Goal: Information Seeking & Learning: Learn about a topic

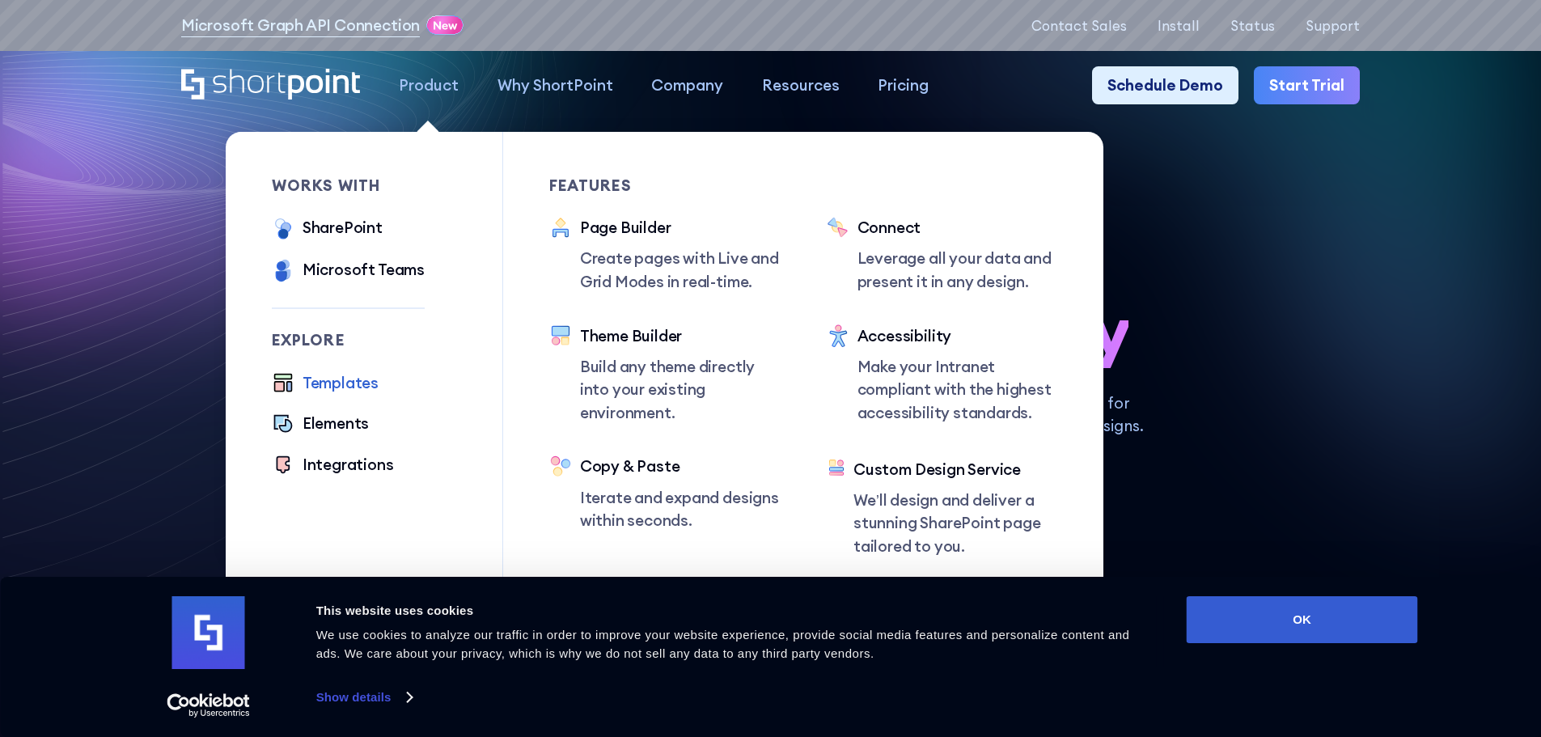
click at [323, 384] on div "Templates" at bounding box center [341, 382] width 76 height 23
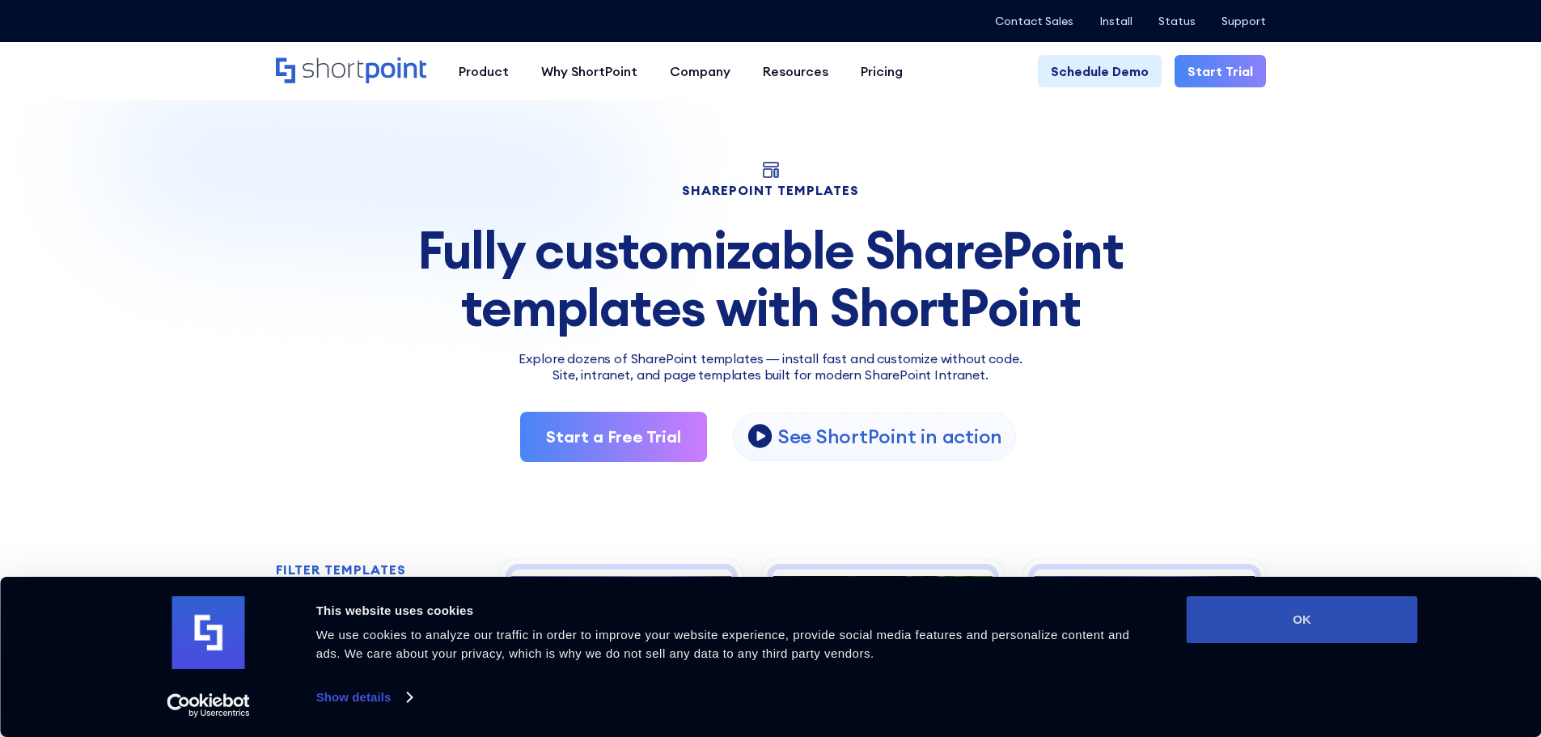
click at [1335, 616] on button "OK" at bounding box center [1302, 619] width 231 height 47
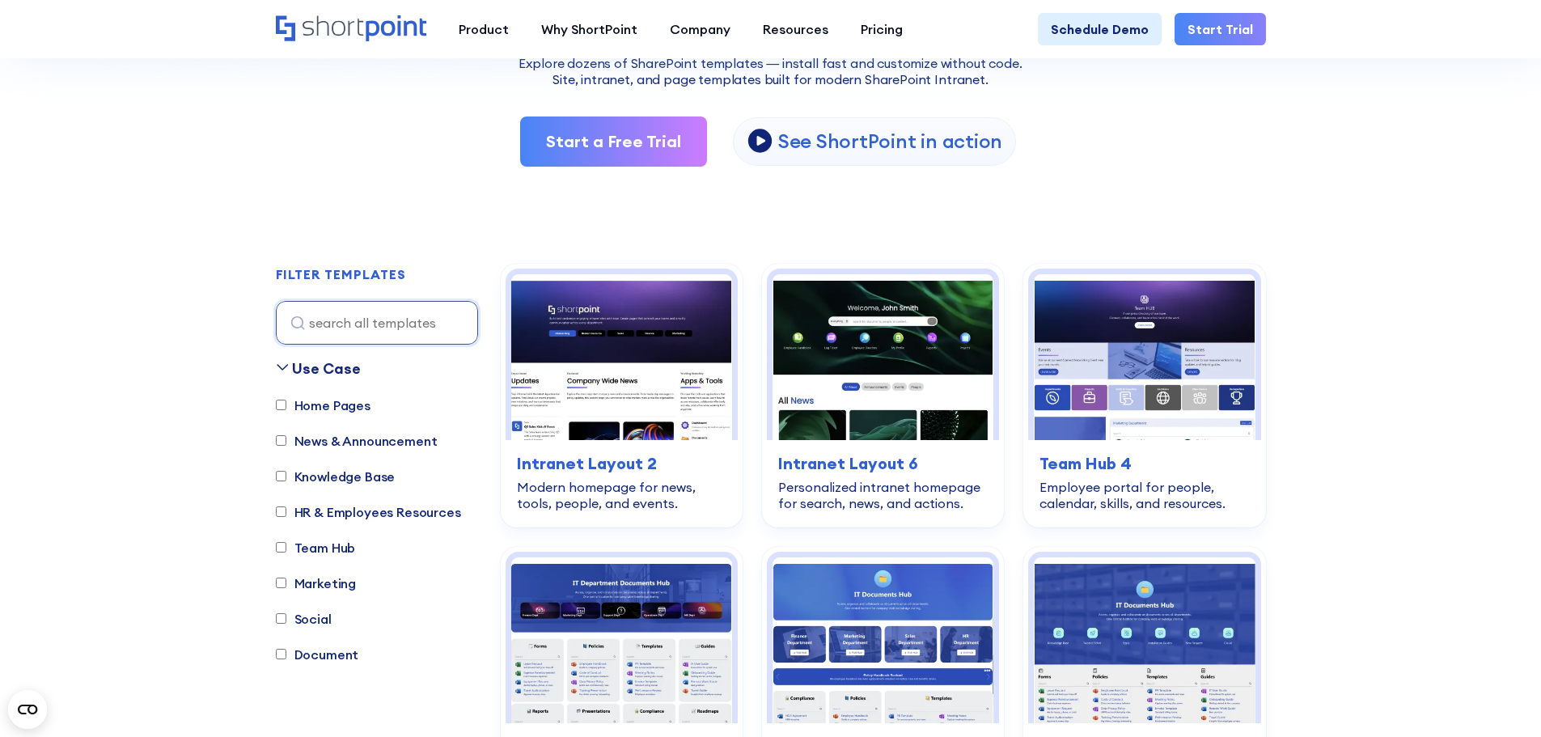
scroll to position [324, 0]
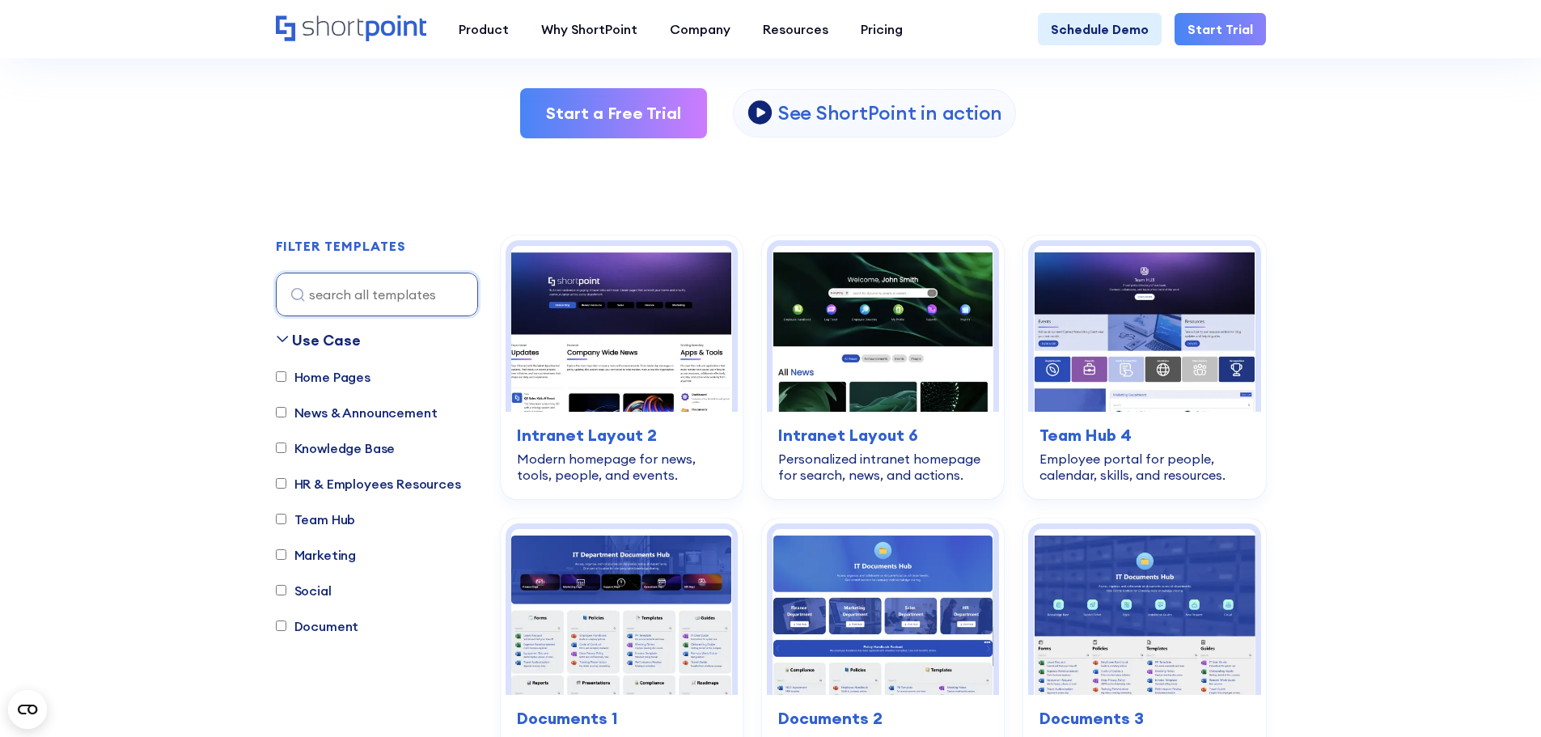
click at [317, 377] on label "Home Pages" at bounding box center [323, 376] width 95 height 19
click at [286, 377] on input "Home Pages" at bounding box center [281, 376] width 11 height 11
checkbox input "true"
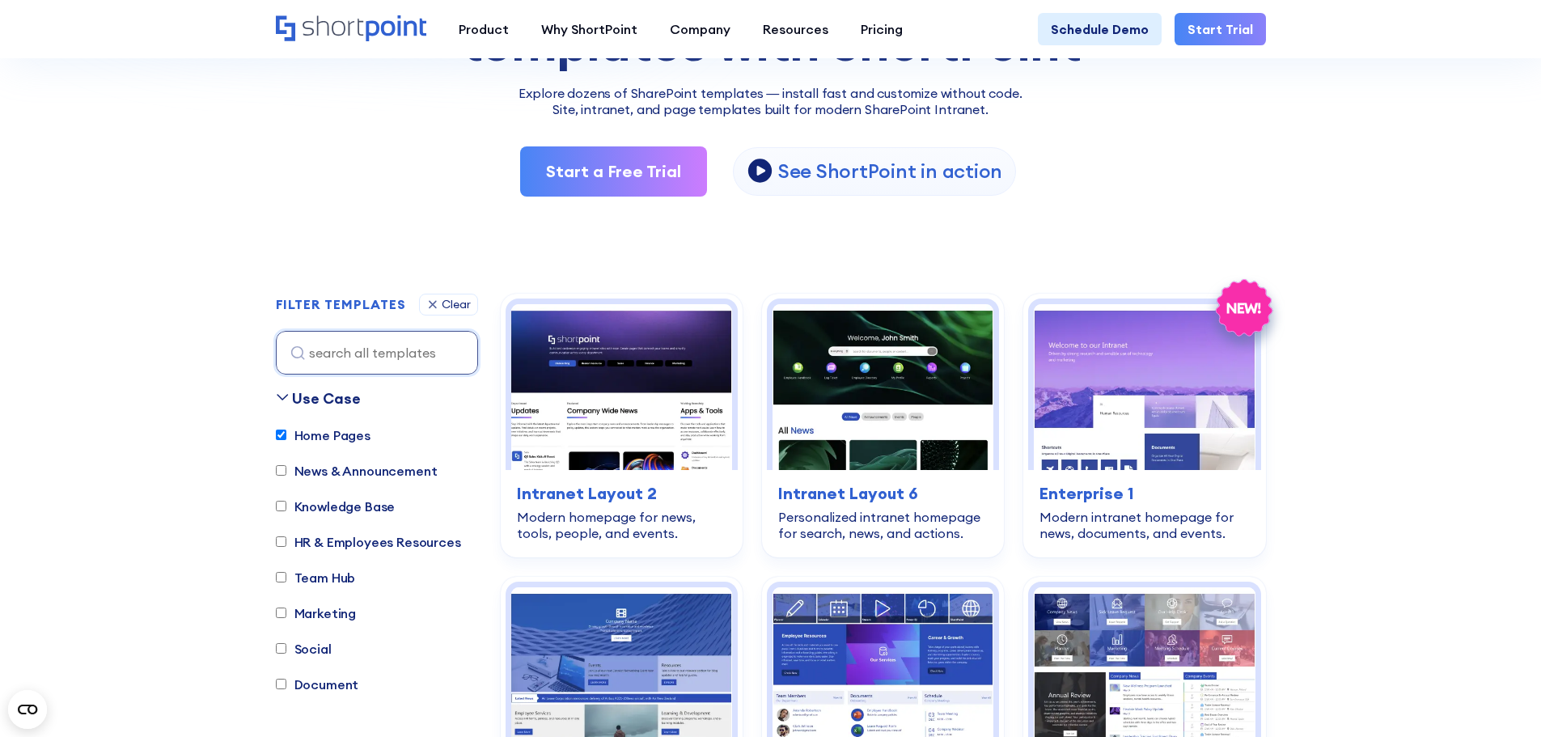
scroll to position [235, 0]
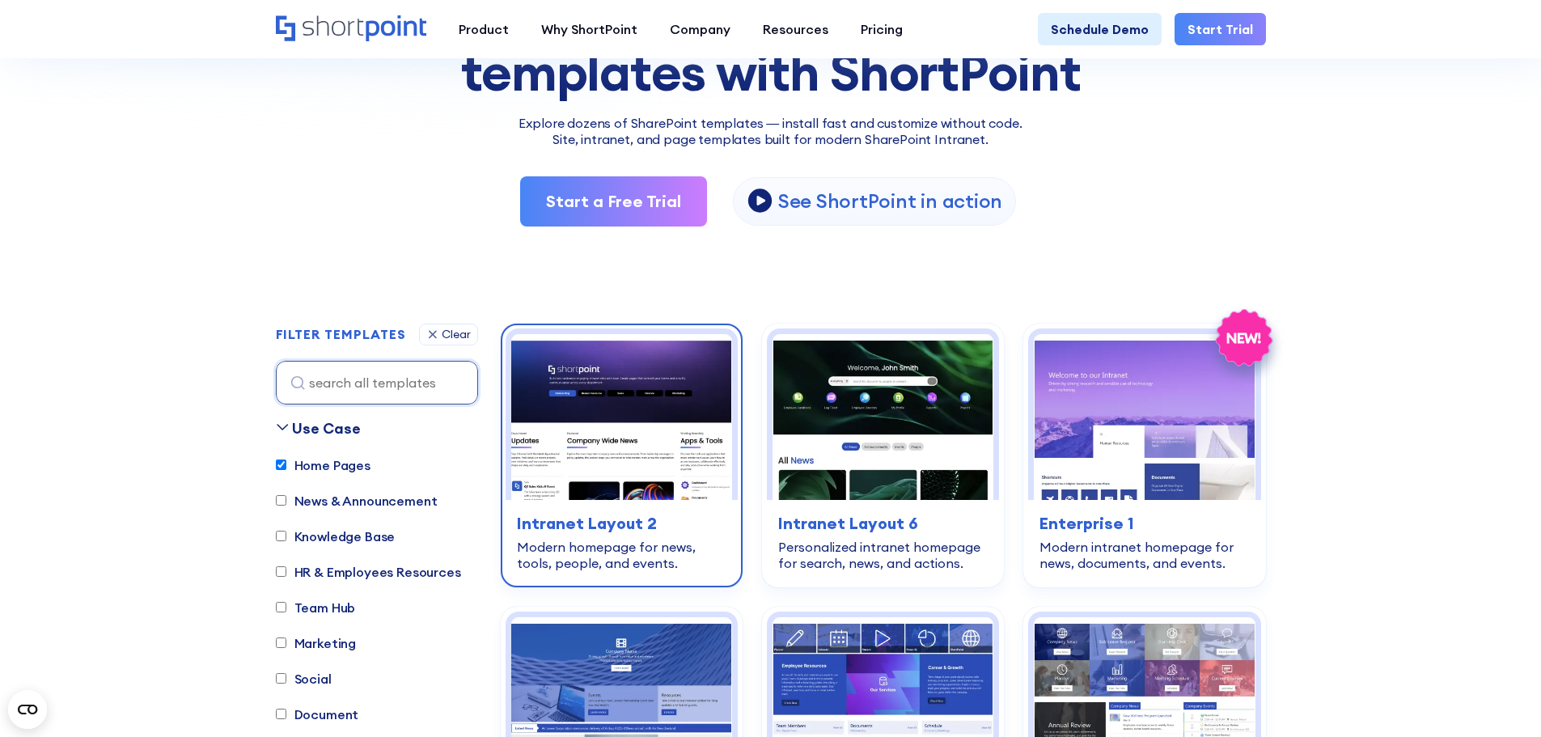
click at [617, 519] on h3 "Intranet Layout 2" at bounding box center [622, 523] width 210 height 24
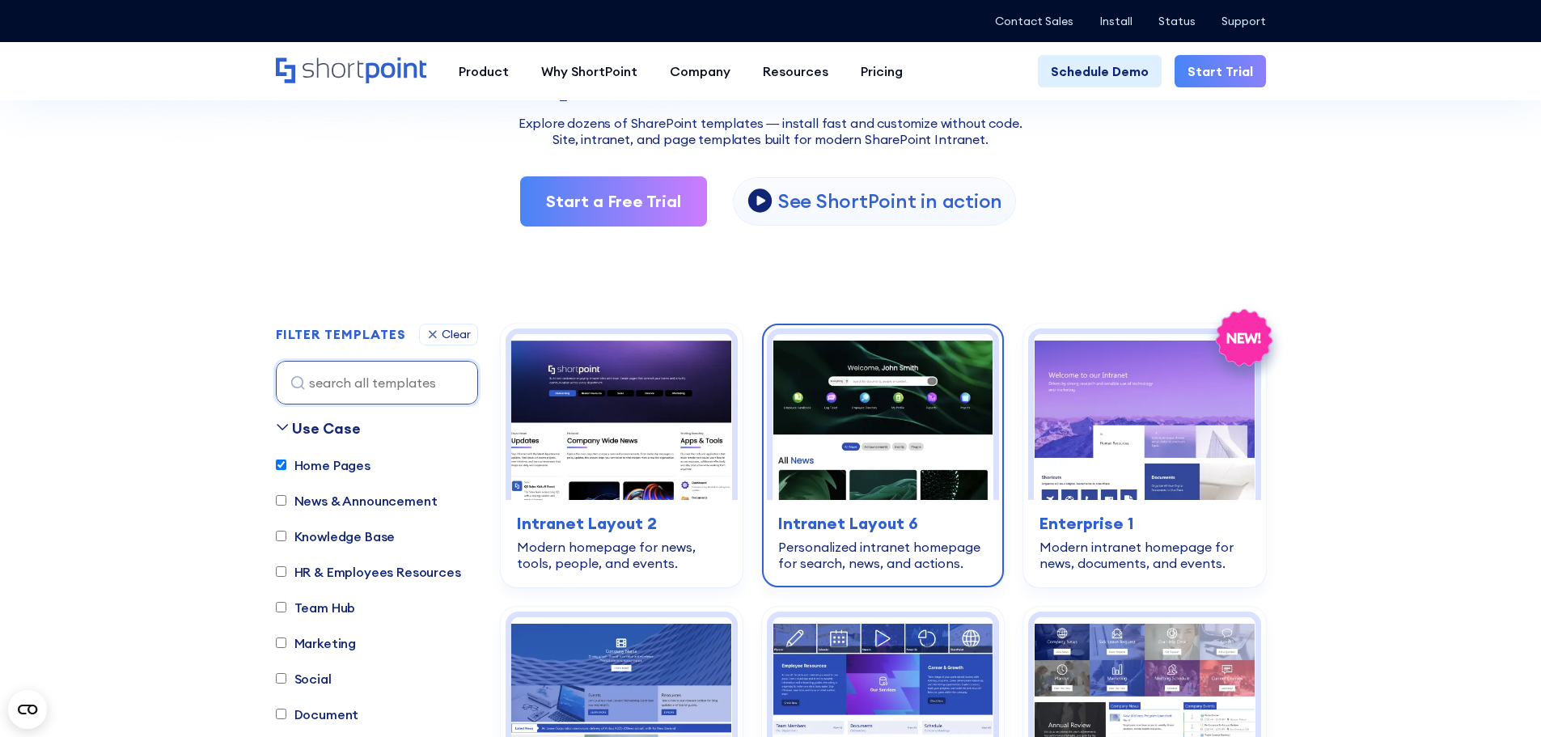
click at [857, 524] on h3 "Intranet Layout 6" at bounding box center [883, 523] width 210 height 24
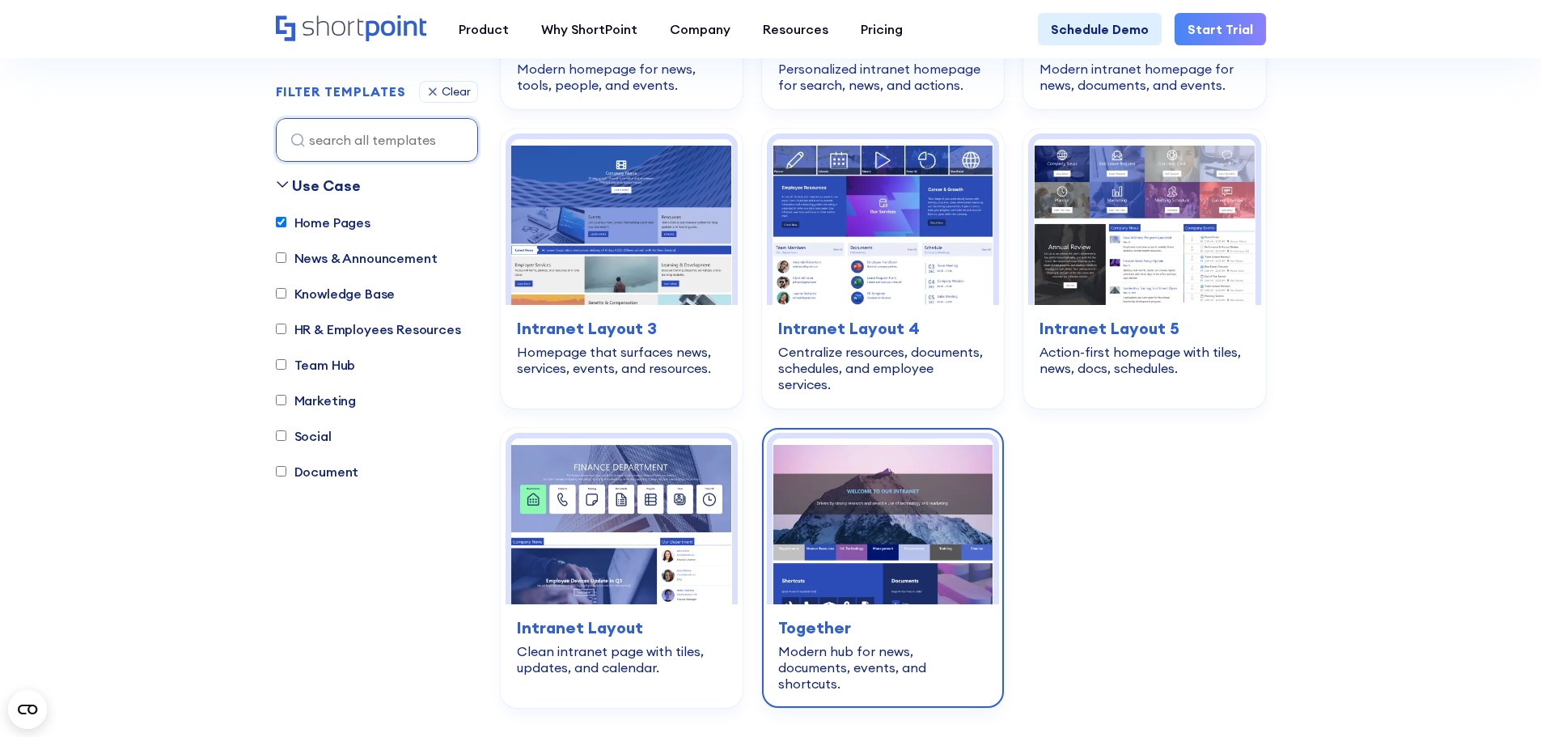
scroll to position [721, 0]
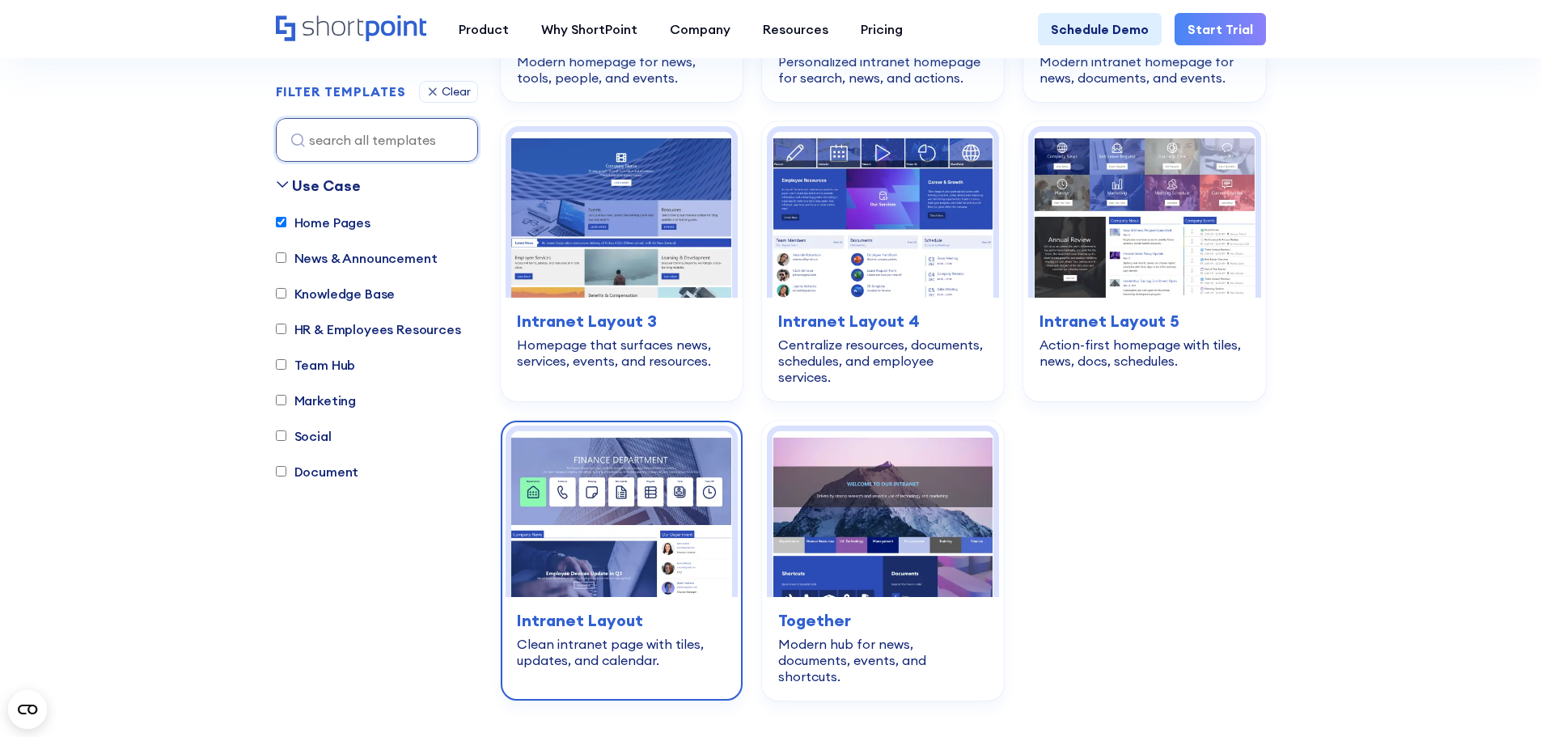
click at [548, 548] on img at bounding box center [621, 514] width 221 height 166
